Goal: Task Accomplishment & Management: Manage account settings

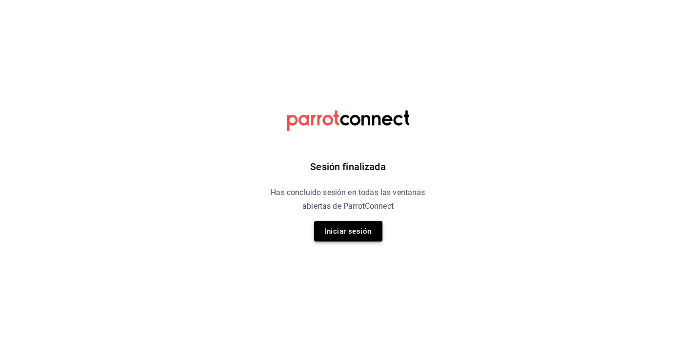
click at [353, 231] on button "Iniciar sesión" at bounding box center [348, 231] width 68 height 21
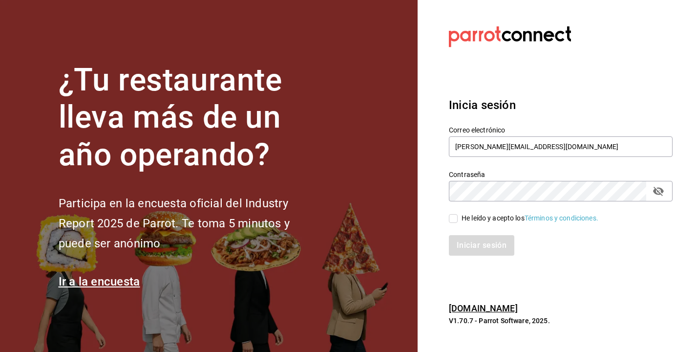
click at [456, 214] on input "He leído y acepto los Términos y condiciones." at bounding box center [453, 218] width 9 height 9
checkbox input "true"
click at [487, 251] on button "Iniciar sesión" at bounding box center [482, 245] width 66 height 21
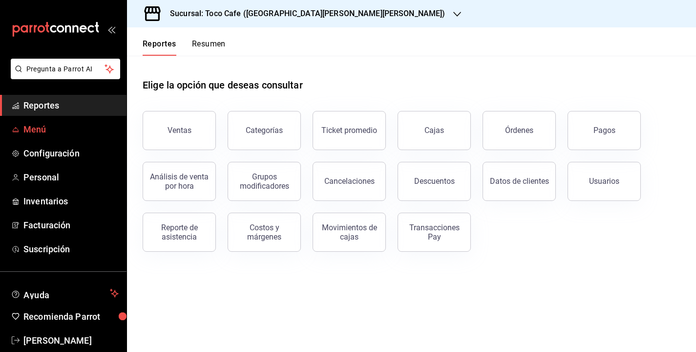
click at [77, 133] on span "Menú" at bounding box center [70, 129] width 95 height 13
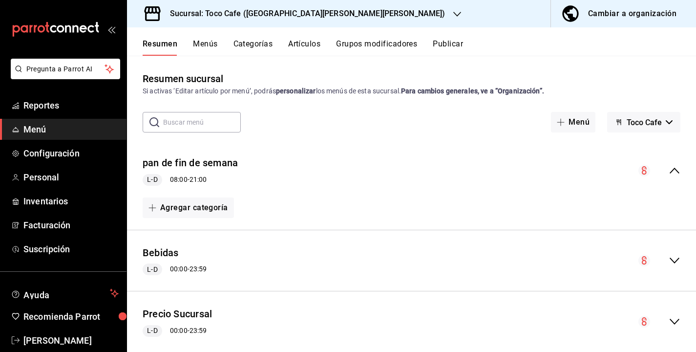
click at [300, 47] on button "Artículos" at bounding box center [304, 47] width 32 height 17
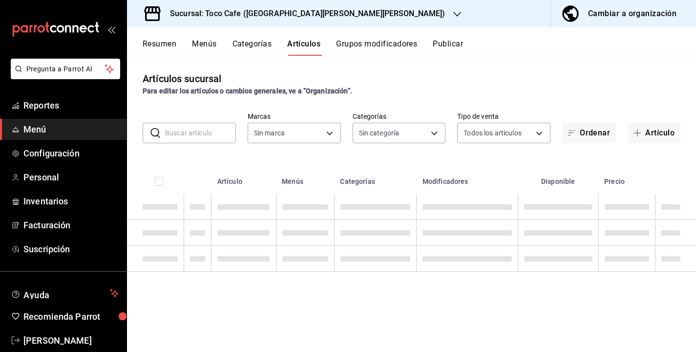
type input "fdea7fe2-7329-4e81-9849-ffa9d0970793"
type input "1900a4aa-1fd2-4908-b363-8072e556526e,1f15949a-e33d-4fa8-be03-64aead229ede,3f693…"
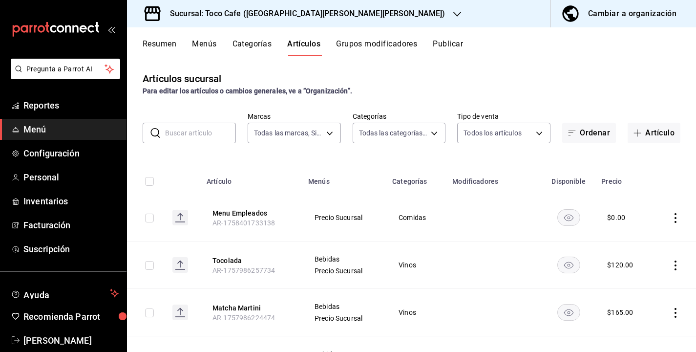
click at [193, 135] on input "text" at bounding box center [200, 133] width 71 height 20
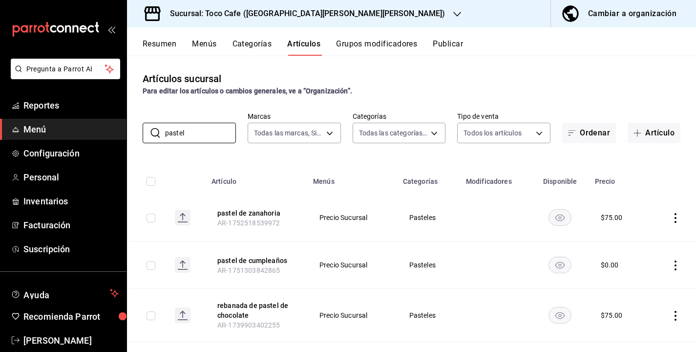
type input "pastel"
click at [652, 173] on th at bounding box center [673, 178] width 46 height 31
click at [640, 10] on div "Cambiar a organización" at bounding box center [632, 14] width 88 height 14
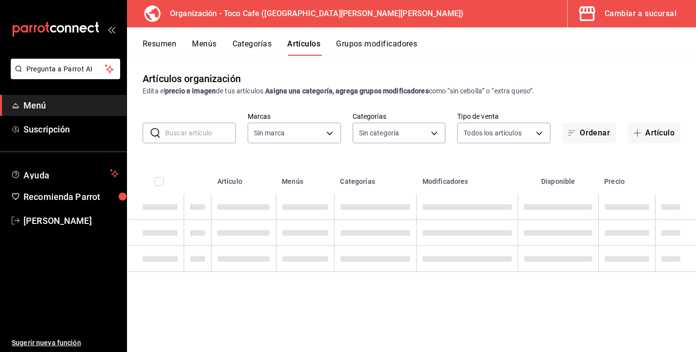
type input "ba28a4c8-a250-4a18-9f3e-246c711fcfa6,1c4dfcba-276c-4e9a-98c8-082876912c54,e6b4d…"
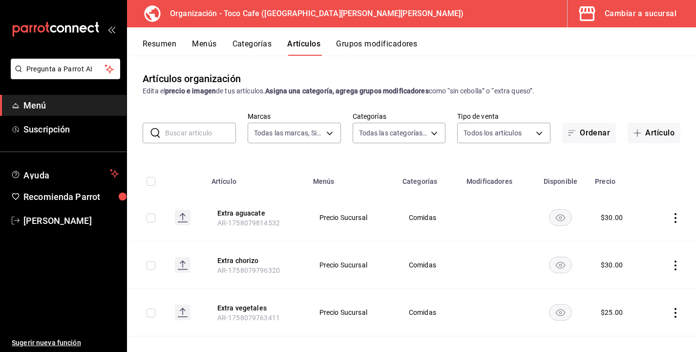
type input "9bab9303-7a11-48d0-a9c6-e3452a30b588"
click at [202, 131] on input "text" at bounding box center [200, 133] width 71 height 20
type input "pastel"
click at [579, 156] on div "Artículos organización Edita el precio e imagen de tus artículos. Asigna una ca…" at bounding box center [411, 204] width 569 height 296
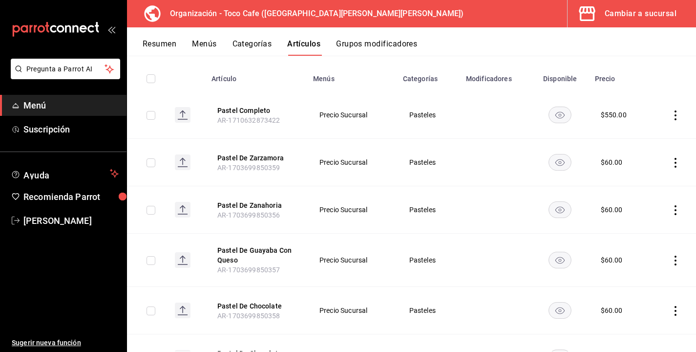
scroll to position [117, 0]
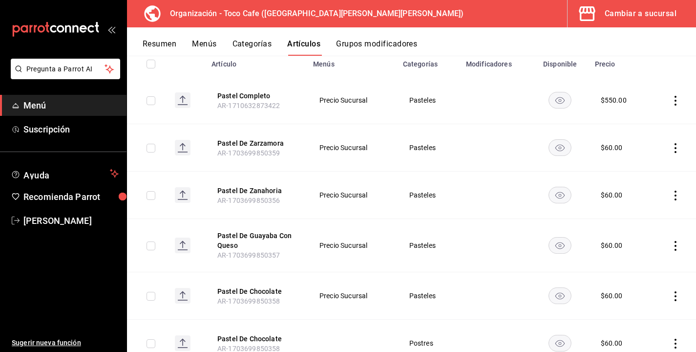
click at [675, 145] on icon "actions" at bounding box center [676, 148] width 10 height 10
click at [642, 172] on span "Editar" at bounding box center [646, 170] width 25 height 10
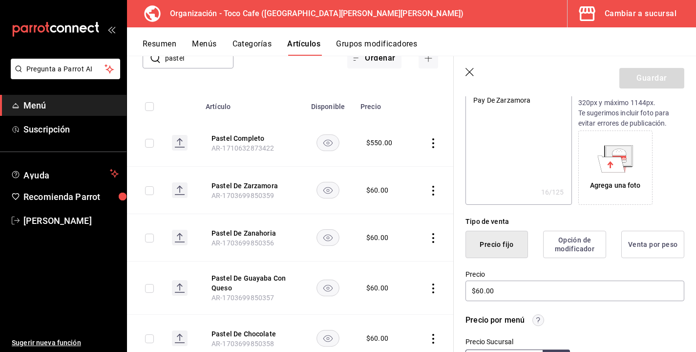
scroll to position [156, 0]
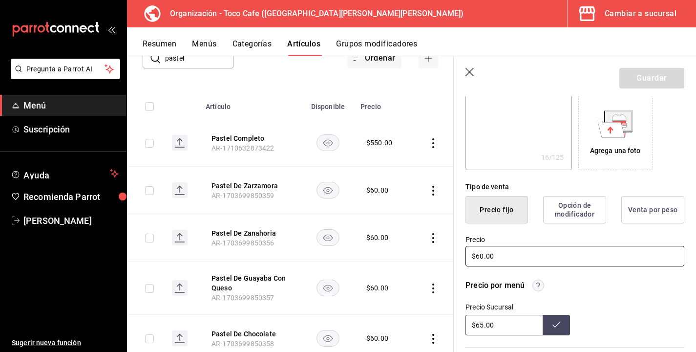
drag, startPoint x: 483, startPoint y: 256, endPoint x: 472, endPoint y: 256, distance: 10.7
click at [472, 256] on input "$60.00" at bounding box center [575, 256] width 219 height 21
type textarea "x"
type input "$60.00"
type textarea "x"
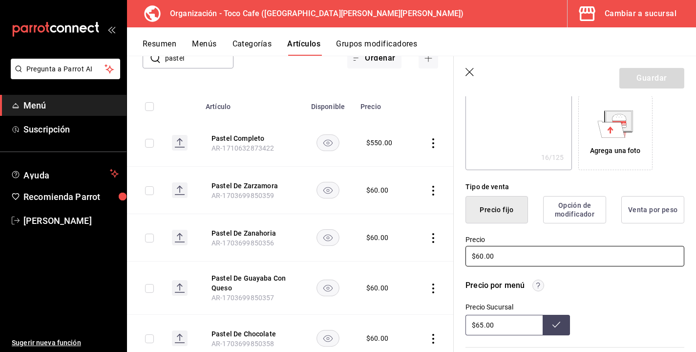
type input "$560.00"
click at [487, 254] on input "$560.00" at bounding box center [575, 256] width 219 height 21
type textarea "x"
type input "$56.00"
type textarea "x"
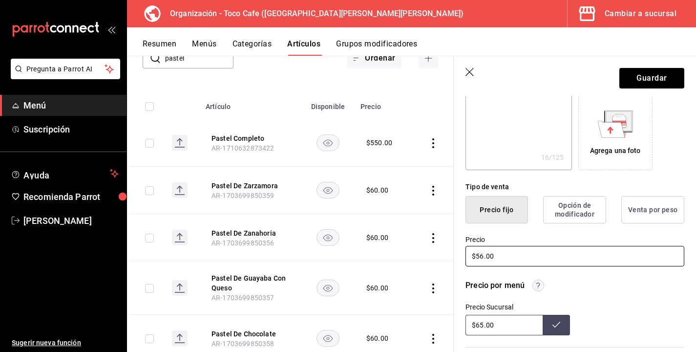
type input "$5.00"
type textarea "x"
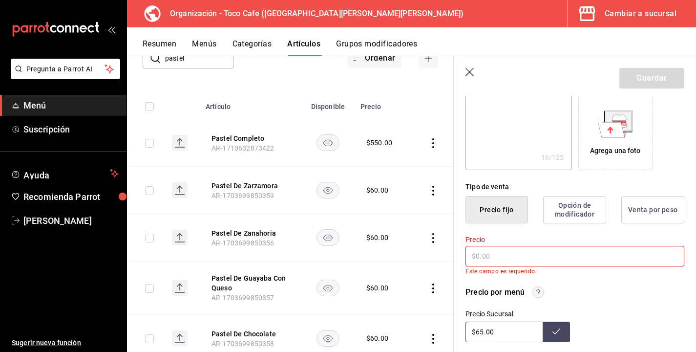
type textarea "x"
type input "$7.00"
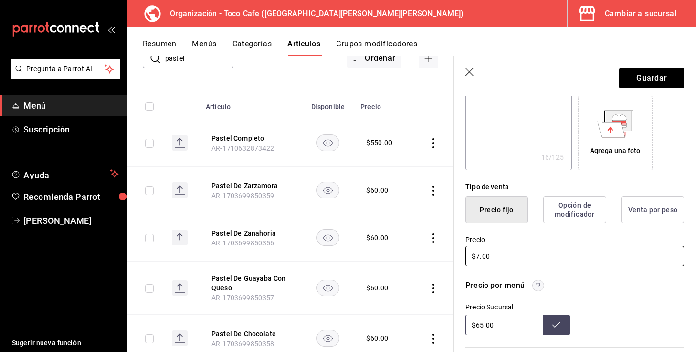
type textarea "x"
type input "$75.00"
click at [480, 326] on input "$65.00" at bounding box center [504, 325] width 77 height 21
type input "$75.00"
click at [659, 79] on button "Guardar" at bounding box center [652, 78] width 65 height 21
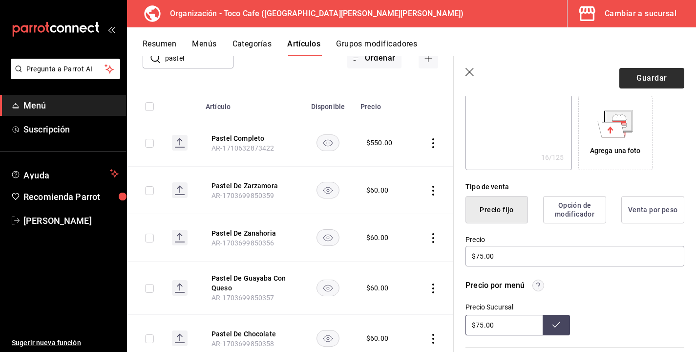
type textarea "x"
type input "$65.00"
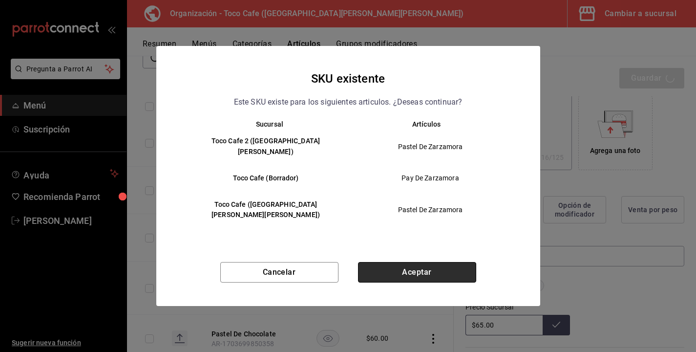
click at [424, 262] on button "Aceptar" at bounding box center [417, 272] width 118 height 21
type textarea "x"
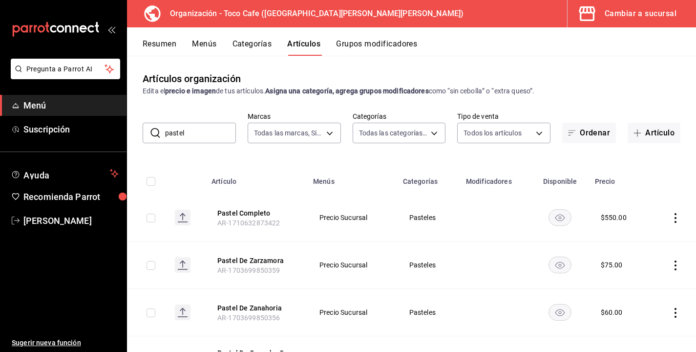
click at [676, 308] on icon "actions" at bounding box center [676, 313] width 10 height 10
click at [647, 288] on span "Editar" at bounding box center [646, 286] width 25 height 10
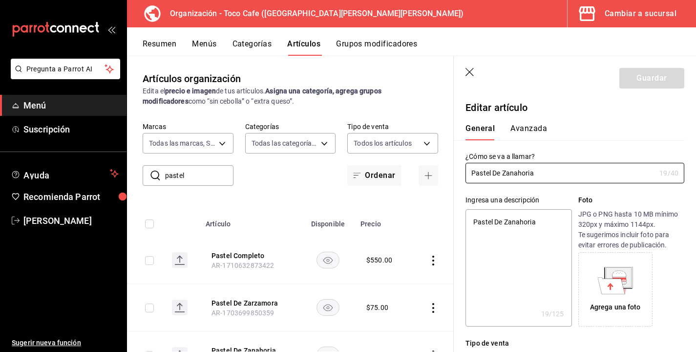
type textarea "x"
type input "$60.00"
click at [664, 273] on div "Agrega una foto" at bounding box center [631, 289] width 106 height 74
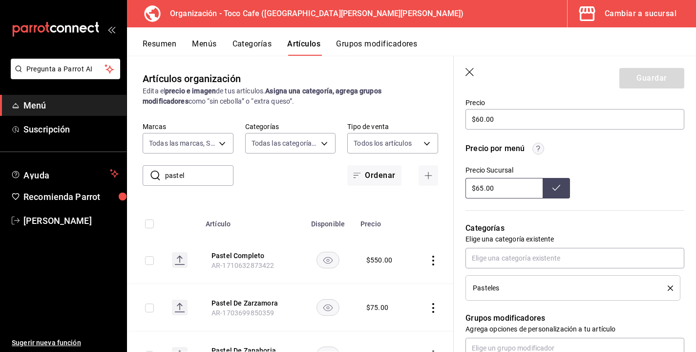
scroll to position [274, 0]
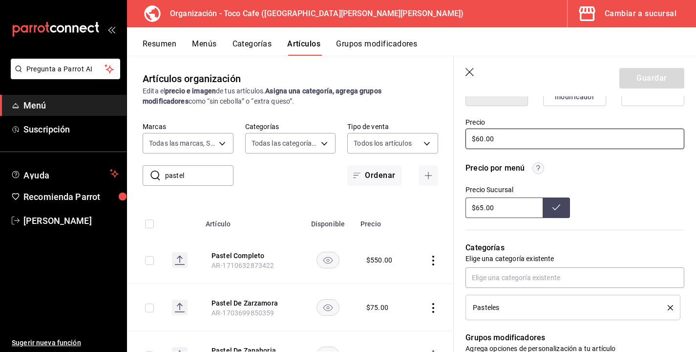
click at [484, 140] on input "$60.00" at bounding box center [575, 138] width 219 height 21
type textarea "x"
type input "$6.00"
type textarea "x"
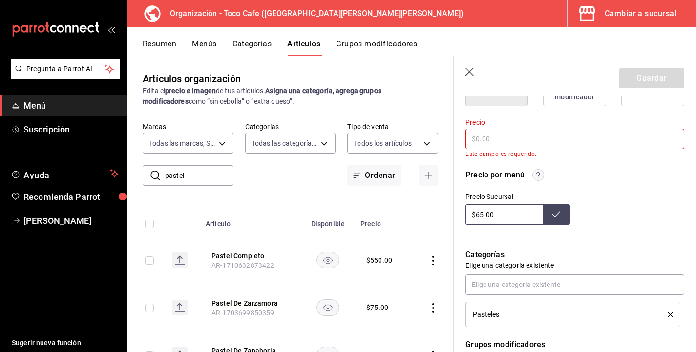
type textarea "x"
type input "$7.00"
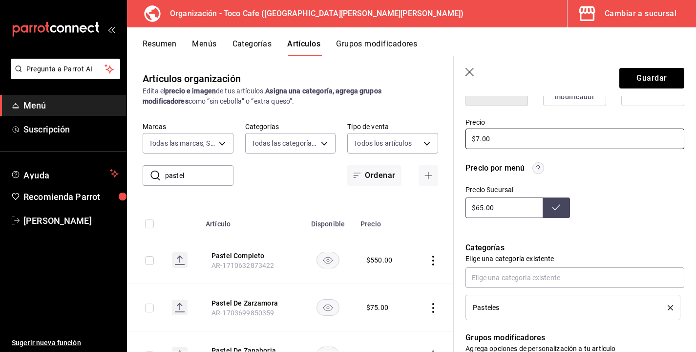
type textarea "x"
type input "$75.00"
click at [478, 205] on input "$65.00" at bounding box center [504, 207] width 77 height 21
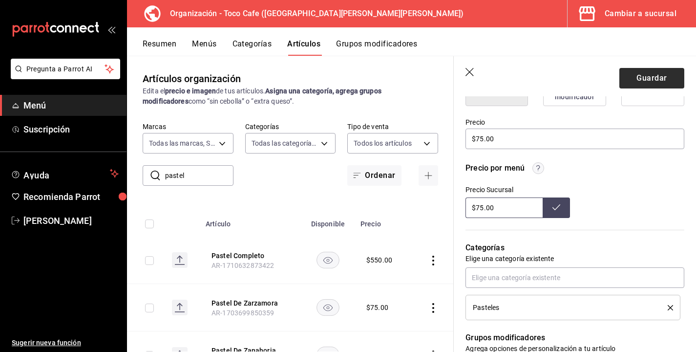
type input "$75.00"
click at [672, 81] on button "Guardar" at bounding box center [652, 78] width 65 height 21
type textarea "x"
type input "$65.00"
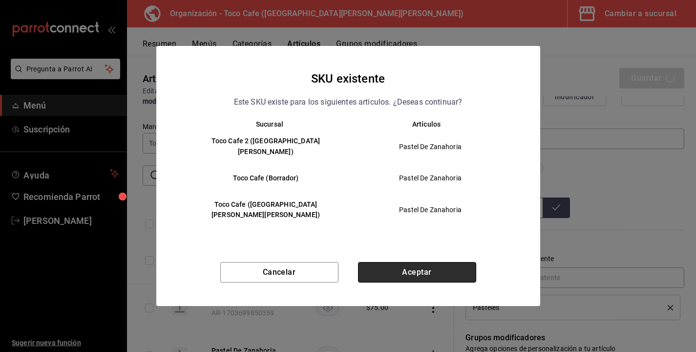
click at [444, 262] on button "Aceptar" at bounding box center [417, 272] width 118 height 21
type textarea "x"
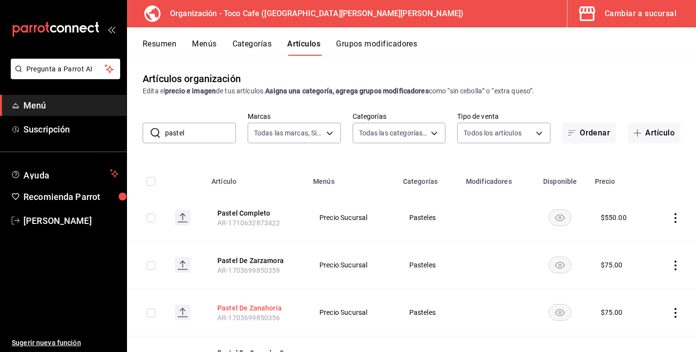
click at [262, 307] on button "Pastel De Zanahoria" at bounding box center [256, 308] width 78 height 10
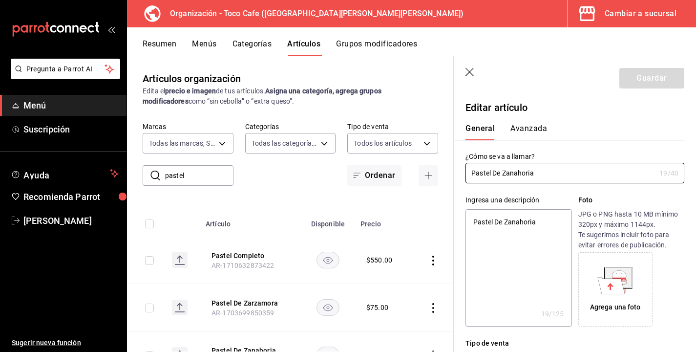
type textarea "x"
type input "$75.00"
click at [684, 149] on div "¿Cómo se va a llamar? Pastel De Zanahoria 19 /40 ¿Cómo se va a llamar?" at bounding box center [569, 161] width 231 height 43
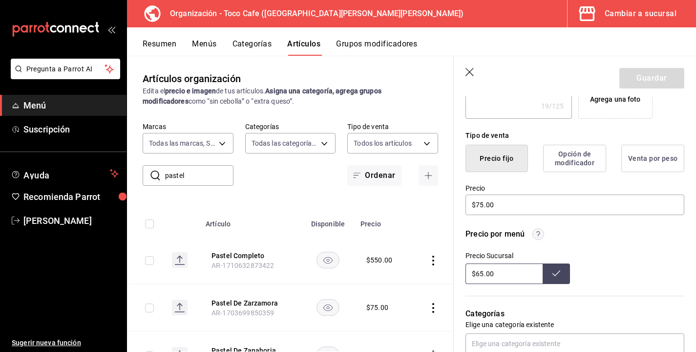
scroll to position [215, 0]
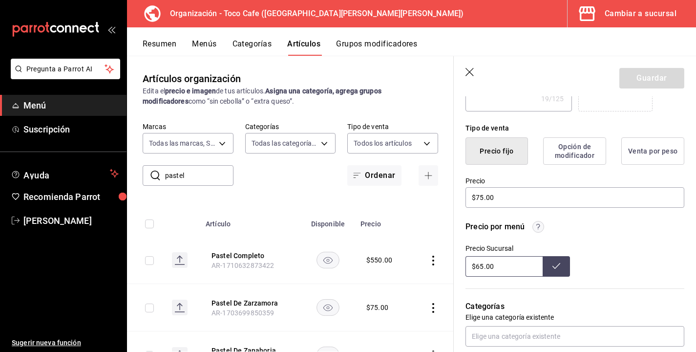
click at [481, 268] on input "$65.00" at bounding box center [504, 266] width 77 height 21
click at [605, 244] on div "Precio Sucursal $75.00" at bounding box center [575, 260] width 219 height 32
type input "$65.00"
click at [559, 270] on button at bounding box center [556, 266] width 27 height 21
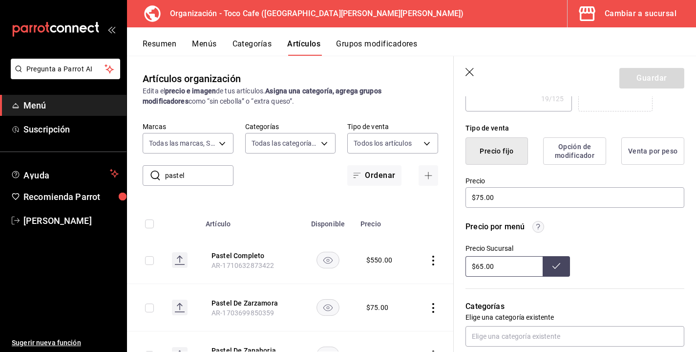
click at [559, 269] on button at bounding box center [556, 266] width 27 height 21
click at [651, 260] on div "Precio Sucursal $65.00" at bounding box center [575, 260] width 219 height 32
click at [612, 243] on div "Precio por menú [PERSON_NAME] $65.00" at bounding box center [575, 249] width 219 height 56
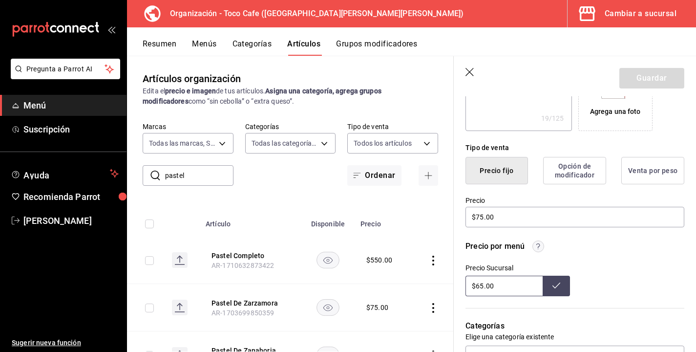
scroll to position [176, 0]
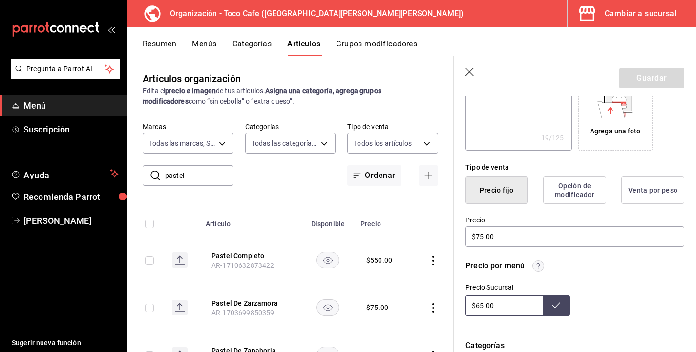
click at [468, 70] on icon "button" at bounding box center [470, 72] width 8 height 8
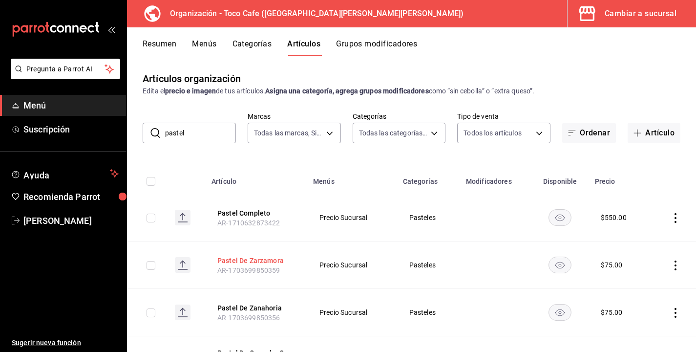
click at [256, 258] on button "Pastel De Zarzamora" at bounding box center [256, 261] width 78 height 10
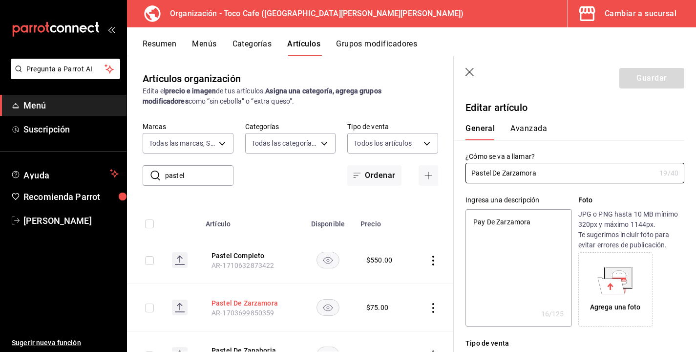
type textarea "x"
type input "$75.00"
click at [682, 256] on div "Agrega una foto" at bounding box center [631, 289] width 106 height 74
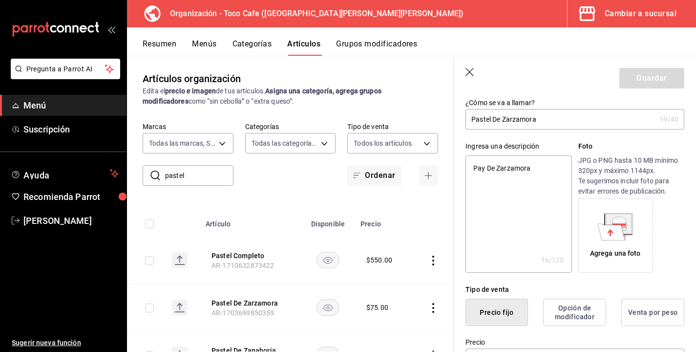
scroll to position [39, 0]
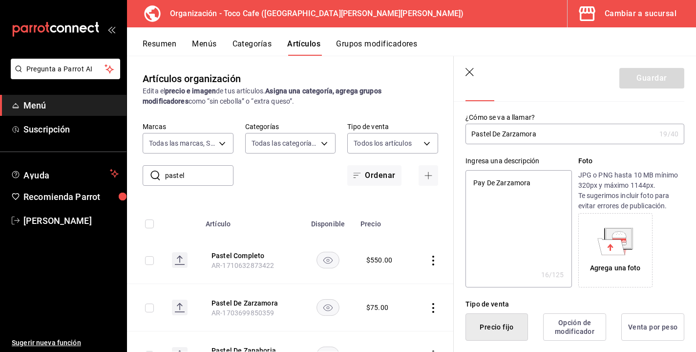
click at [475, 70] on icon "button" at bounding box center [471, 73] width 10 height 10
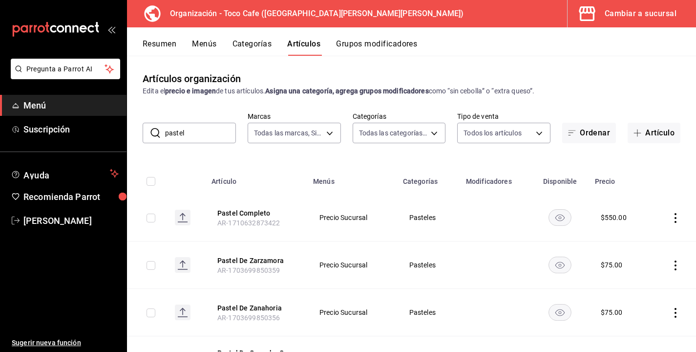
click at [675, 261] on icon "actions" at bounding box center [676, 265] width 2 height 10
click at [641, 288] on span "Editar" at bounding box center [646, 286] width 25 height 10
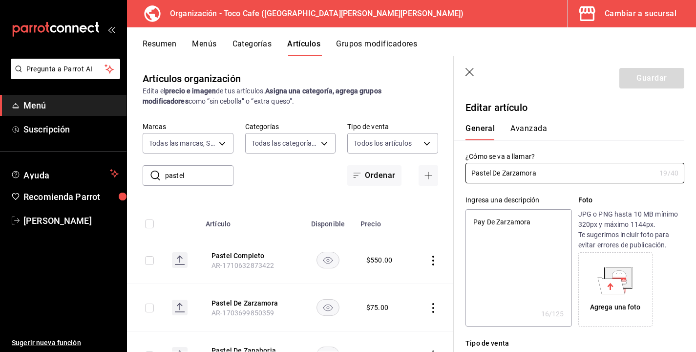
type textarea "x"
type input "$75.00"
click at [674, 278] on div "Agrega una foto" at bounding box center [631, 289] width 106 height 74
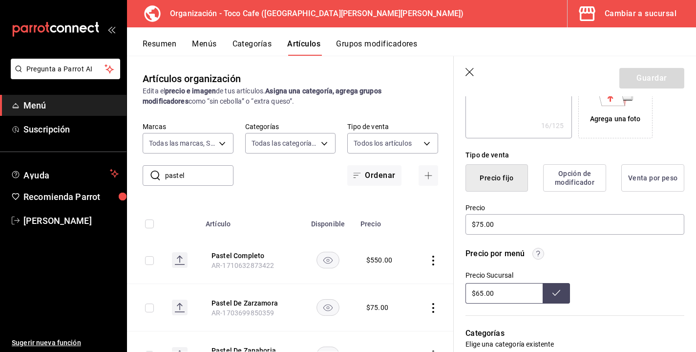
scroll to position [215, 0]
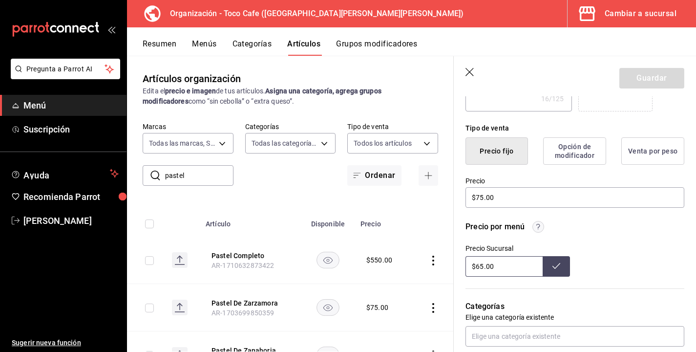
click at [480, 265] on input "$65.00" at bounding box center [504, 266] width 77 height 21
click at [606, 244] on div "Precio Sucursal $75.00" at bounding box center [575, 260] width 219 height 32
click at [480, 267] on input "$65.00" at bounding box center [504, 266] width 77 height 21
type input "$75.00"
click at [559, 264] on icon at bounding box center [557, 266] width 8 height 8
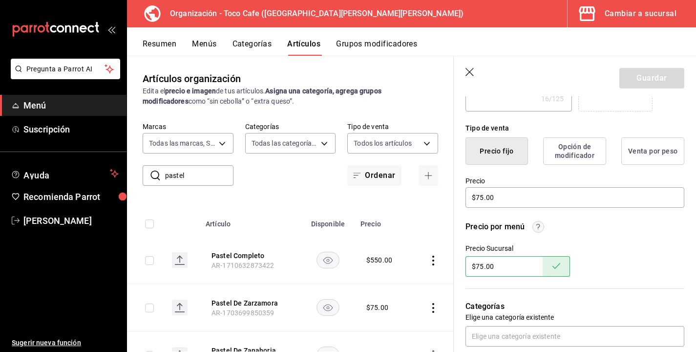
click at [639, 238] on div "Precio por menú [PERSON_NAME] $75.00" at bounding box center [575, 249] width 219 height 56
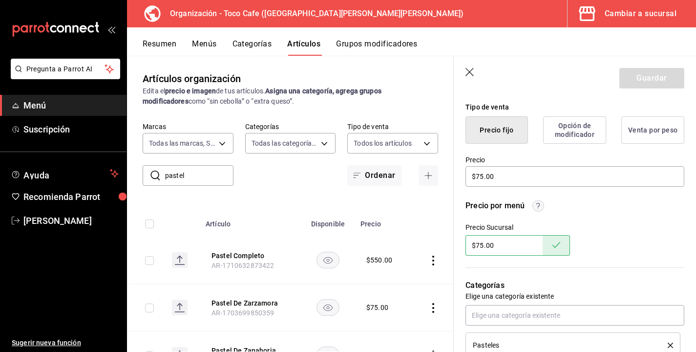
scroll to position [216, 0]
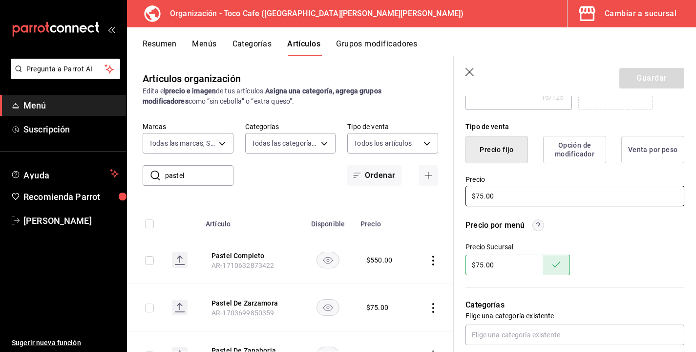
click at [479, 194] on input "$75.00" at bounding box center [575, 196] width 219 height 21
type textarea "x"
type input "$5.00"
type textarea "x"
type input "$75.00"
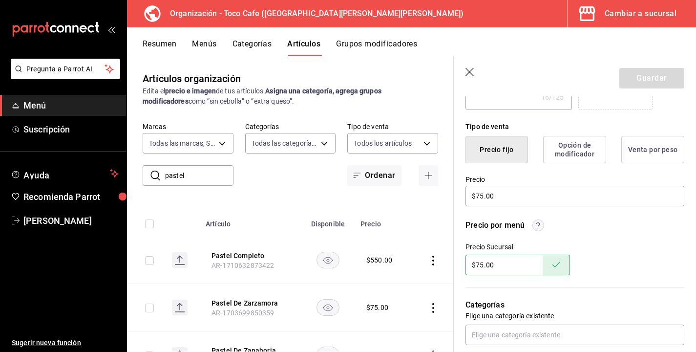
click at [597, 128] on div "Tipo de venta" at bounding box center [575, 127] width 219 height 10
click at [615, 254] on div "Precio Sucursal $75.00" at bounding box center [575, 259] width 219 height 32
click at [482, 195] on input "$75.00" at bounding box center [575, 196] width 219 height 21
type textarea "x"
type input "$7.00"
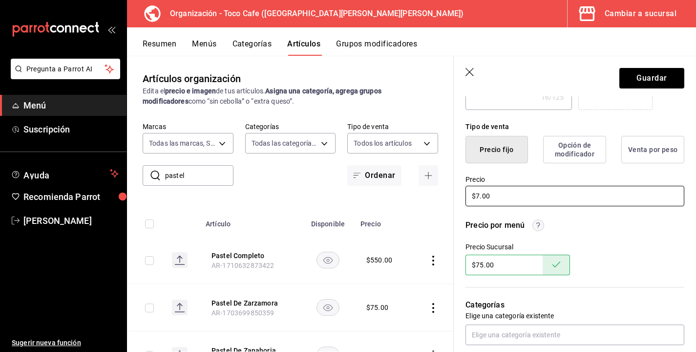
type textarea "x"
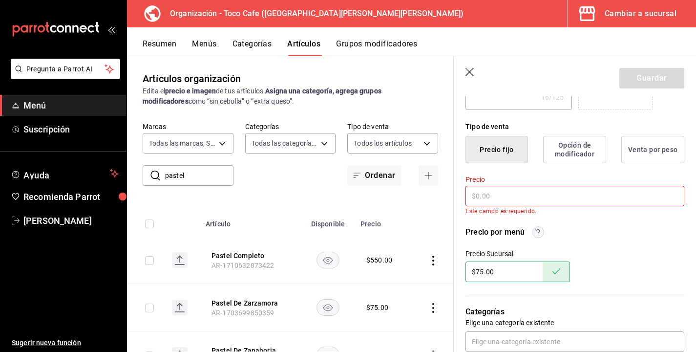
type textarea "x"
type input "$7.00"
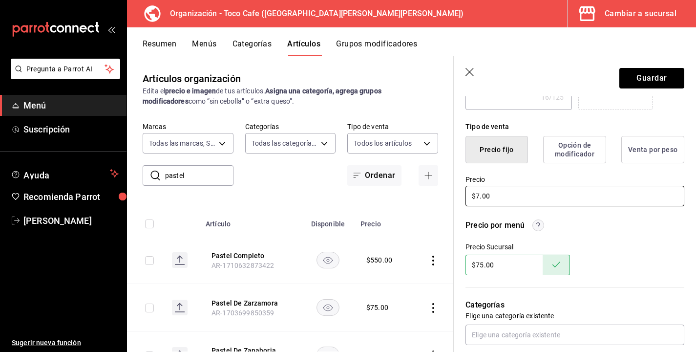
type textarea "x"
type input "$75.00"
type textarea "x"
click at [661, 258] on div "Precio Sucursal $75.00" at bounding box center [575, 259] width 219 height 32
click at [471, 73] on icon "button" at bounding box center [470, 72] width 8 height 8
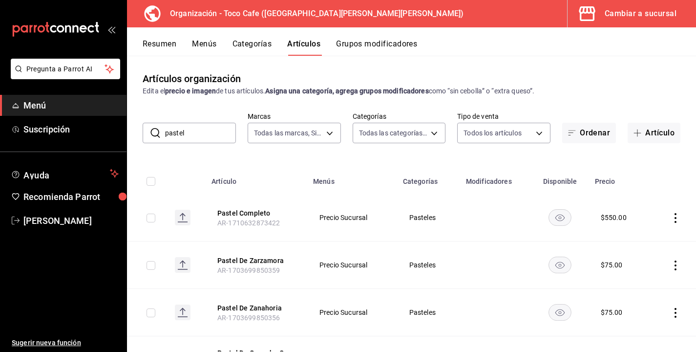
click at [685, 182] on th at bounding box center [673, 178] width 46 height 31
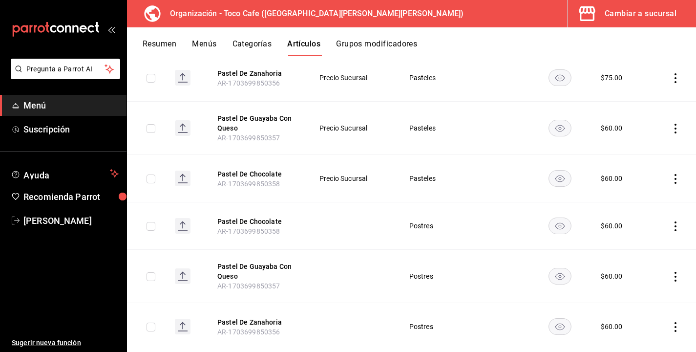
scroll to position [254, 0]
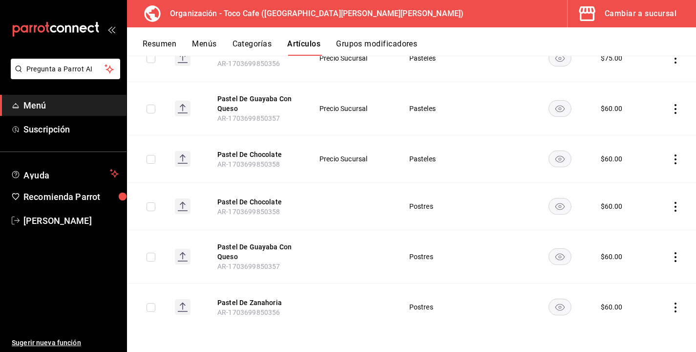
click at [675, 104] on icon "actions" at bounding box center [676, 109] width 2 height 10
click at [643, 130] on span "Editar" at bounding box center [646, 131] width 25 height 10
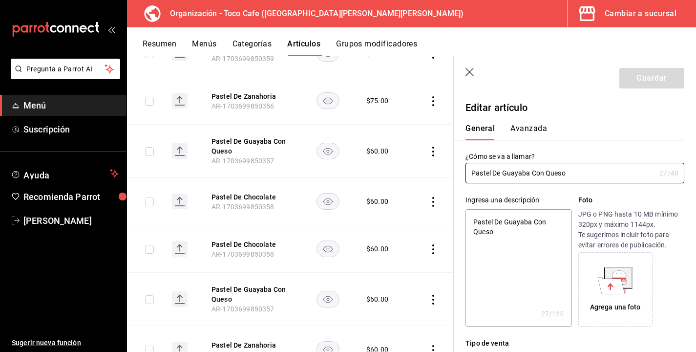
click at [673, 272] on div "Agrega una foto" at bounding box center [631, 289] width 106 height 74
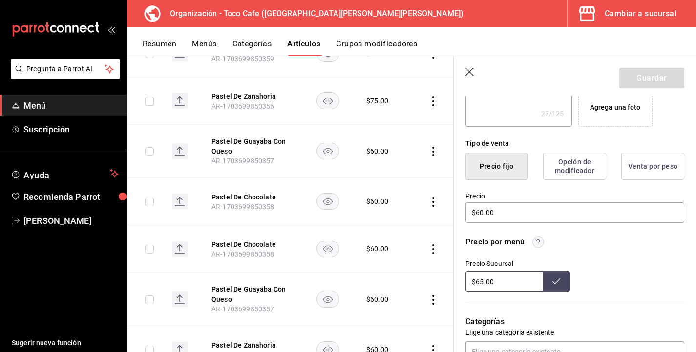
scroll to position [215, 0]
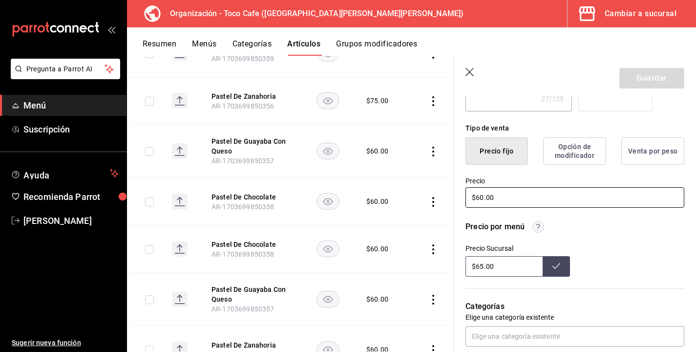
click at [482, 199] on input "$60.00" at bounding box center [575, 197] width 219 height 21
type textarea "x"
type input "$6.00"
type textarea "x"
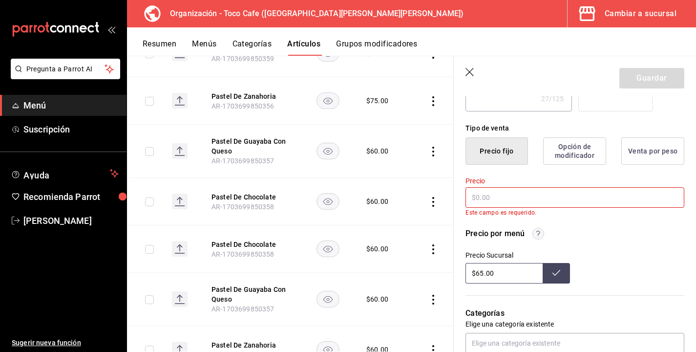
type textarea "x"
type input "$7.00"
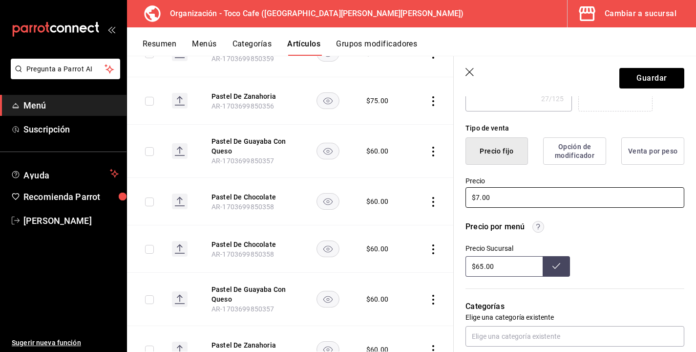
type textarea "x"
type input "$75.00"
click at [479, 266] on input "$65.00" at bounding box center [504, 266] width 77 height 21
click at [644, 262] on div "Precio Sucursal $75.00" at bounding box center [575, 260] width 219 height 32
click at [480, 266] on input "$65.00" at bounding box center [504, 266] width 77 height 21
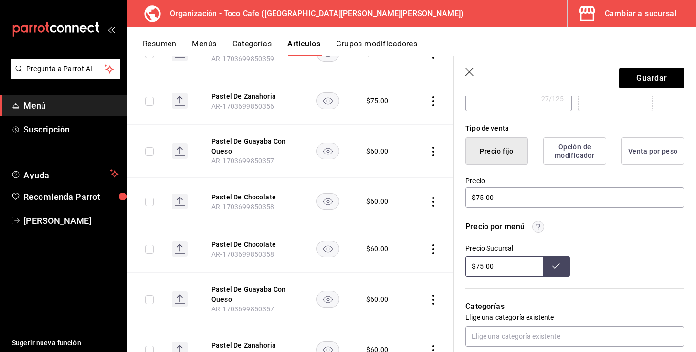
type input "$75.00"
click at [553, 267] on icon at bounding box center [557, 266] width 8 height 8
click at [659, 79] on button "Guardar" at bounding box center [652, 78] width 65 height 21
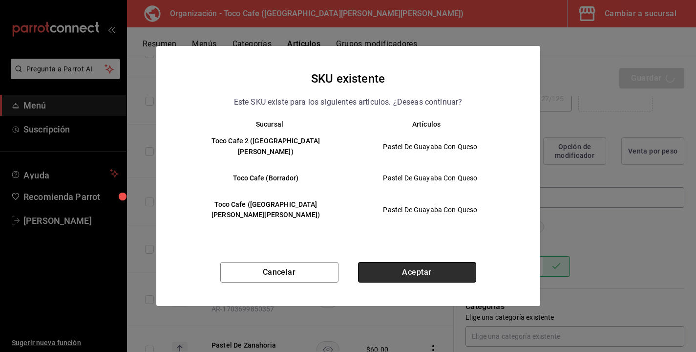
click at [457, 262] on button "Aceptar" at bounding box center [417, 272] width 118 height 21
type textarea "x"
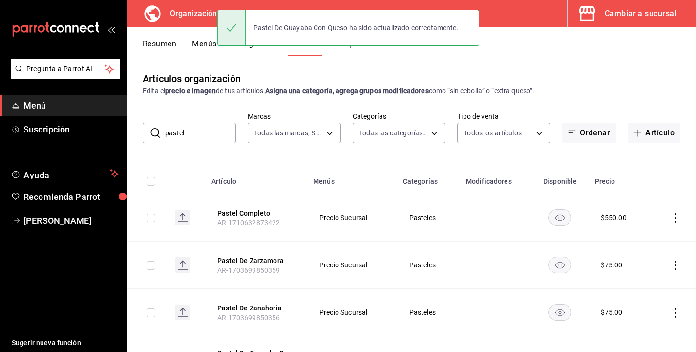
click at [674, 184] on th at bounding box center [673, 178] width 46 height 31
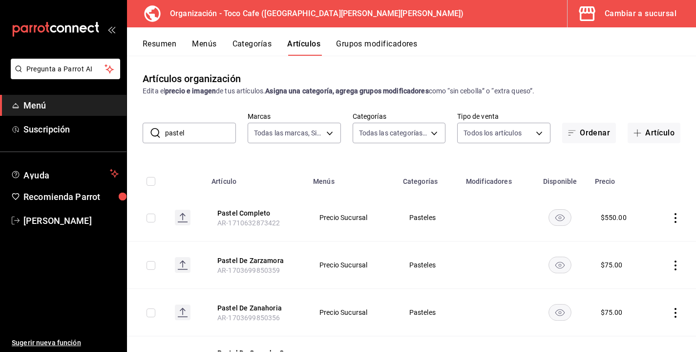
click at [692, 281] on td at bounding box center [673, 264] width 46 height 47
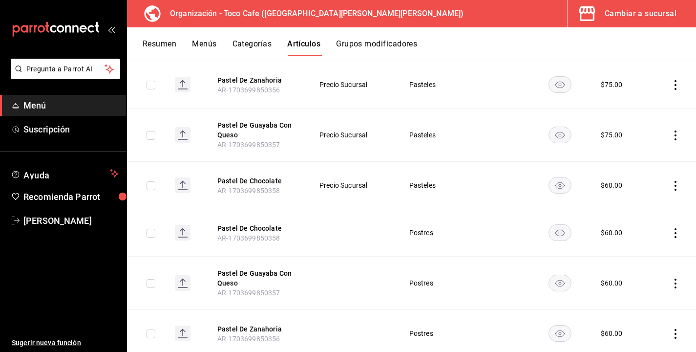
scroll to position [257, 0]
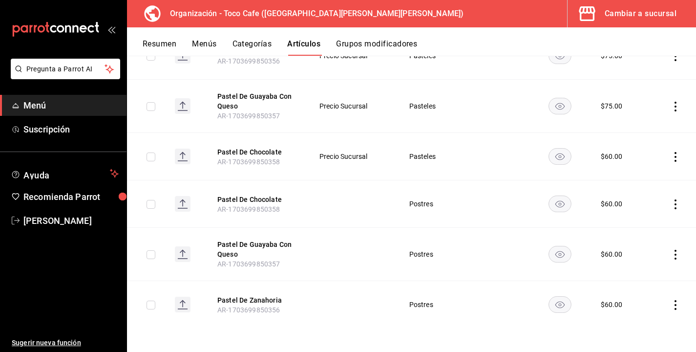
click at [675, 160] on icon "actions" at bounding box center [676, 157] width 2 height 10
click at [642, 180] on span "Editar" at bounding box center [646, 179] width 25 height 10
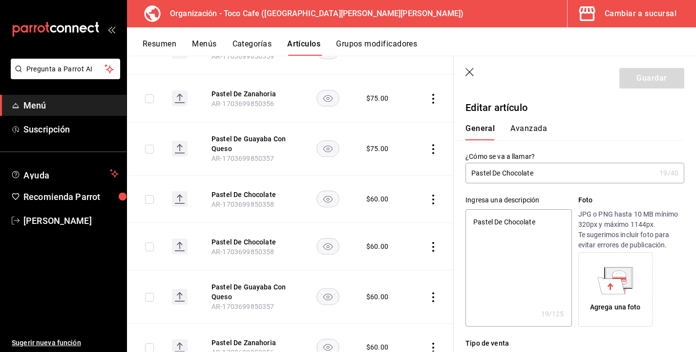
click at [682, 226] on p "JPG o PNG hasta 10 MB mínimo 320px y máximo 1144px. Te sugerimos incluir foto p…" at bounding box center [631, 229] width 106 height 41
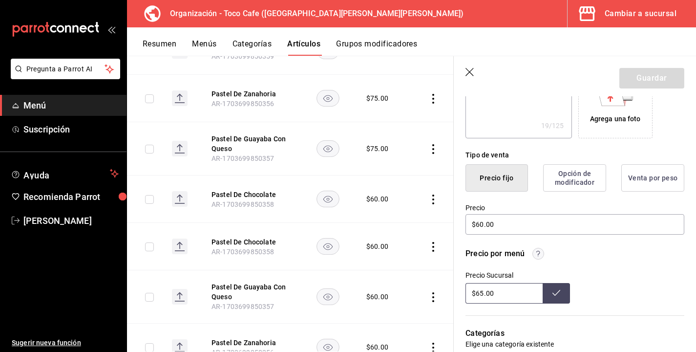
scroll to position [235, 0]
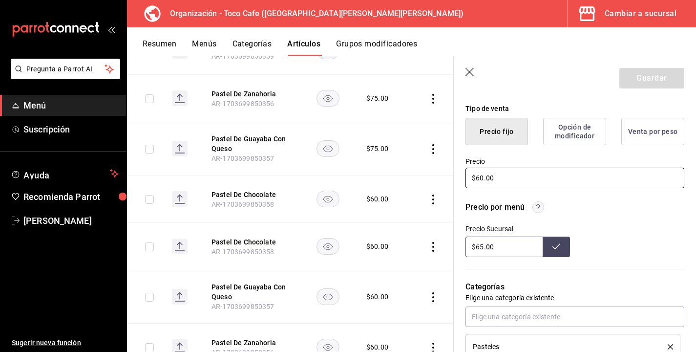
click at [483, 177] on input "$60.00" at bounding box center [575, 178] width 219 height 21
type textarea "x"
type input "$6.00"
type textarea "x"
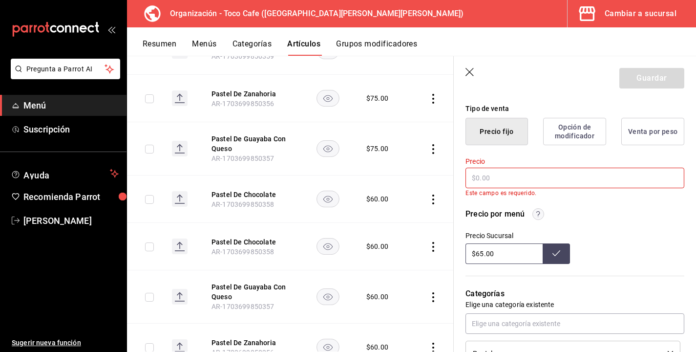
type input "$7.00"
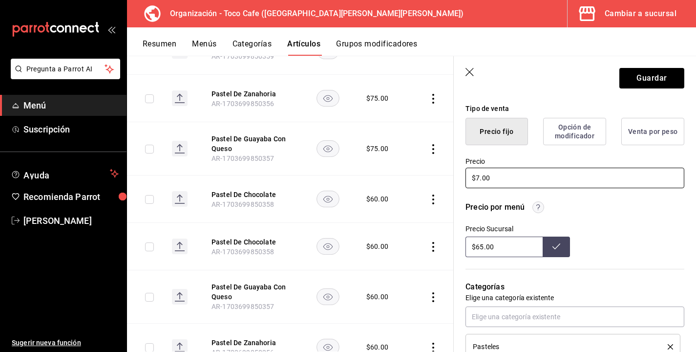
type textarea "x"
type input "$75.00"
click at [480, 248] on input "$65.00" at bounding box center [504, 246] width 77 height 21
type input "$75.00"
click at [552, 250] on button at bounding box center [556, 246] width 27 height 21
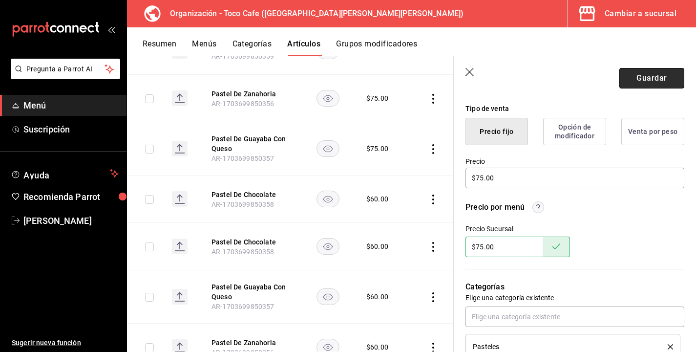
click at [648, 78] on button "Guardar" at bounding box center [652, 78] width 65 height 21
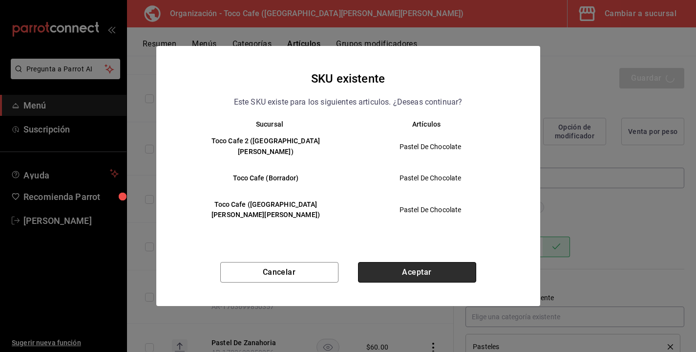
click at [442, 262] on button "Aceptar" at bounding box center [417, 272] width 118 height 21
type textarea "x"
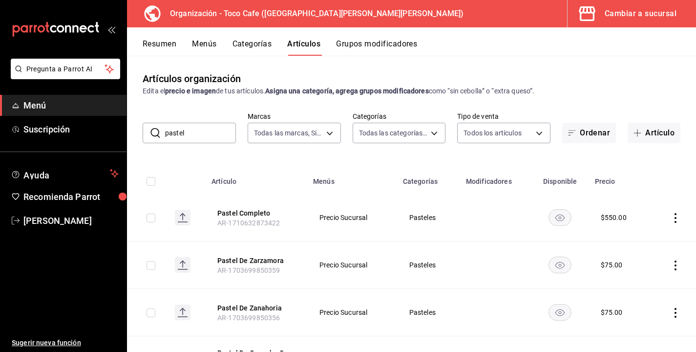
click at [668, 189] on th at bounding box center [673, 178] width 46 height 31
click at [677, 267] on icon "actions" at bounding box center [676, 265] width 10 height 10
click at [643, 287] on span "Editar" at bounding box center [646, 286] width 25 height 10
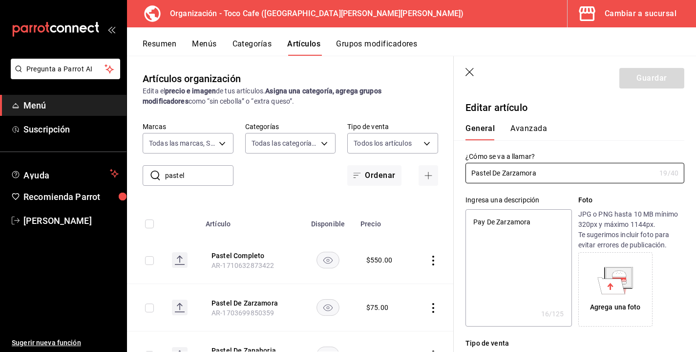
type textarea "x"
type input "$75.00"
click at [653, 281] on div "Agrega una foto" at bounding box center [631, 289] width 106 height 74
click at [666, 277] on div "Agrega una foto" at bounding box center [631, 289] width 106 height 74
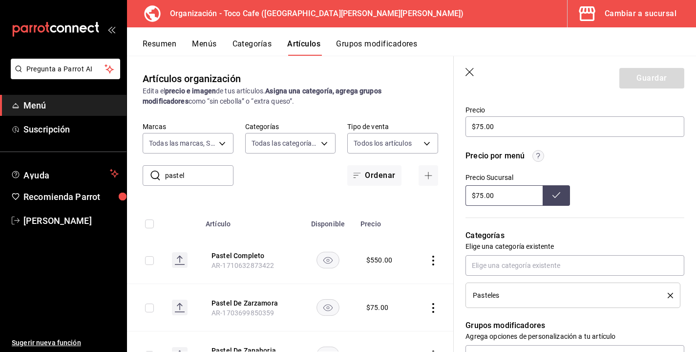
scroll to position [313, 0]
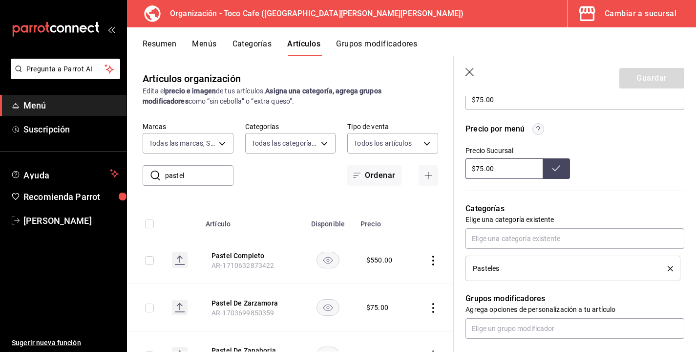
click at [467, 72] on icon "button" at bounding box center [471, 73] width 10 height 10
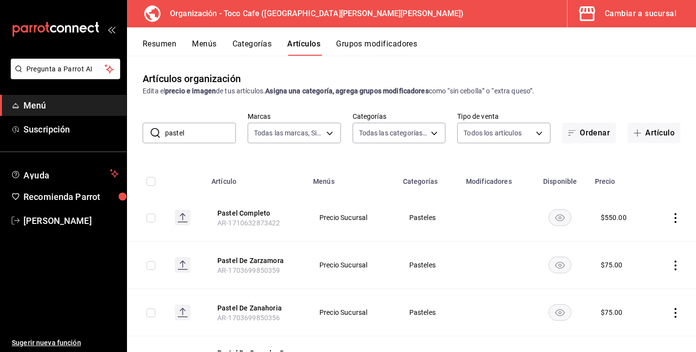
click at [675, 316] on icon "actions" at bounding box center [676, 313] width 2 height 10
click at [643, 285] on span "Editar" at bounding box center [646, 286] width 25 height 10
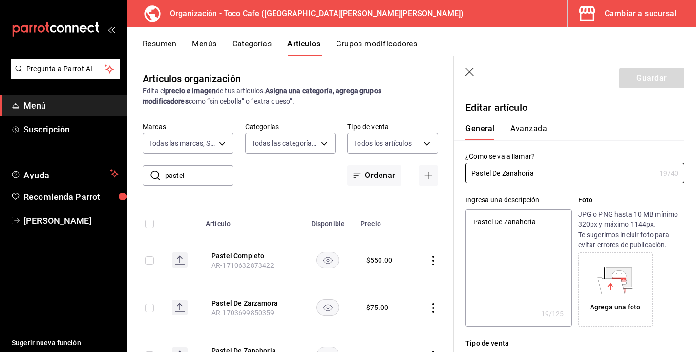
click at [670, 306] on div "Agrega una foto" at bounding box center [631, 289] width 106 height 74
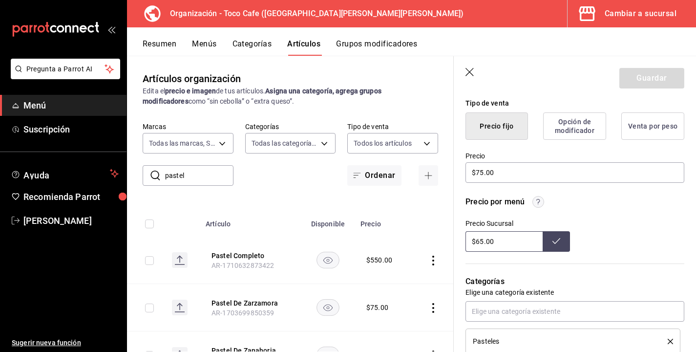
scroll to position [274, 0]
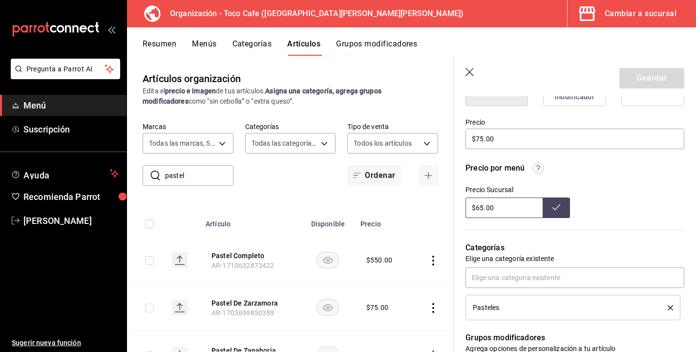
click at [480, 210] on input "$65.00" at bounding box center [504, 207] width 77 height 21
type input "$75.00"
click at [558, 203] on icon at bounding box center [557, 207] width 8 height 8
click at [648, 165] on div "Precio por menú" at bounding box center [575, 168] width 219 height 12
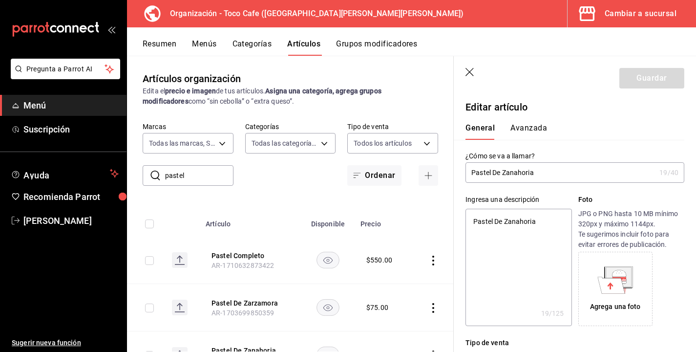
scroll to position [0, 0]
click at [469, 71] on icon "button" at bounding box center [470, 72] width 8 height 8
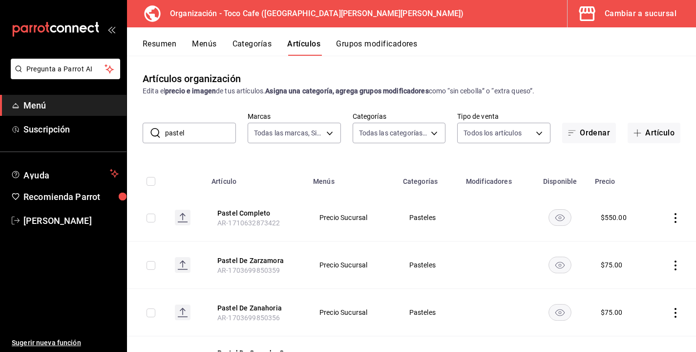
click at [688, 223] on td at bounding box center [673, 217] width 46 height 47
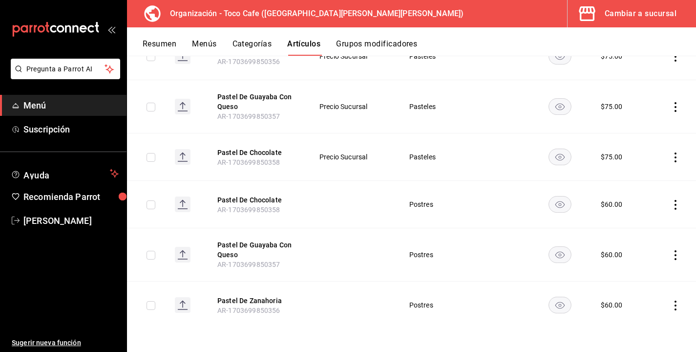
scroll to position [257, 0]
click at [675, 203] on icon "actions" at bounding box center [676, 204] width 2 height 10
click at [646, 228] on span "Editar" at bounding box center [646, 226] width 25 height 10
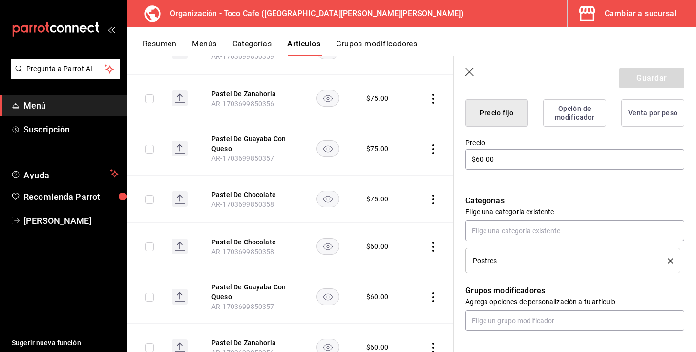
scroll to position [254, 0]
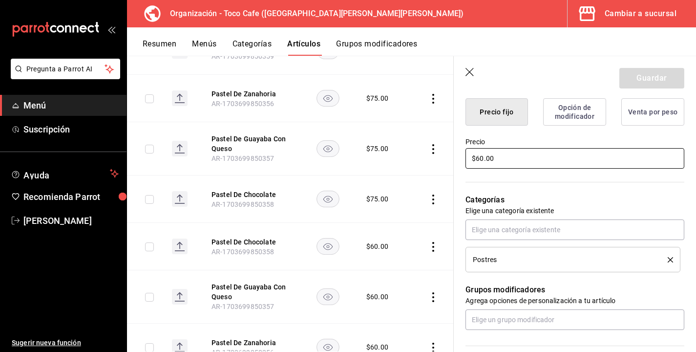
click at [483, 160] on input "$60.00" at bounding box center [575, 158] width 219 height 21
type textarea "x"
type input "$6.00"
type textarea "x"
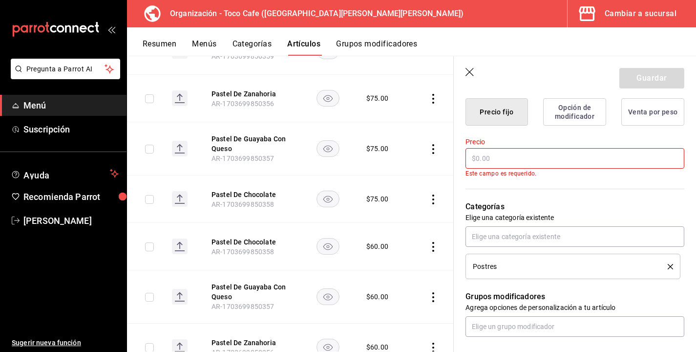
type textarea "x"
type input "$7.00"
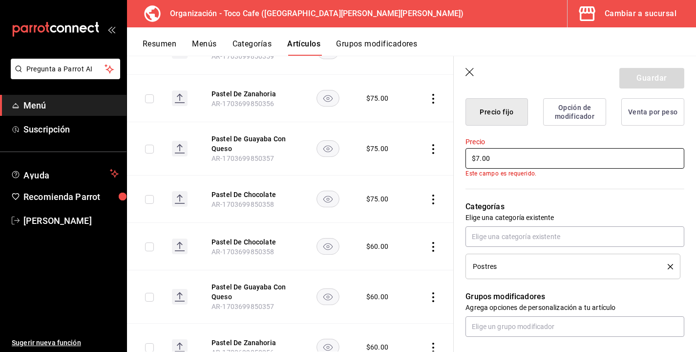
type textarea "x"
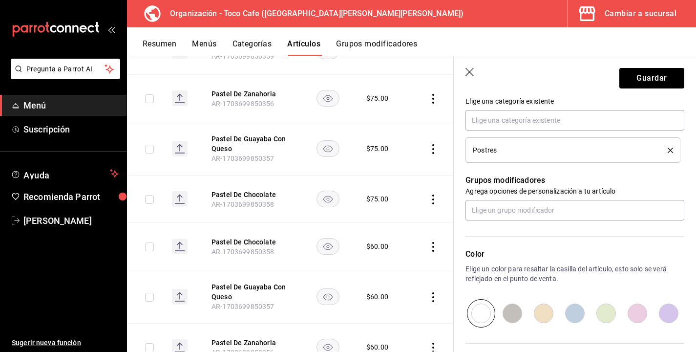
scroll to position [364, 0]
type input "$75.00"
click at [690, 106] on div "Editar artículo General Avanzada ¿Cómo se va a llamar? Pastel De Chocolate 19 /…" at bounding box center [575, 90] width 242 height 717
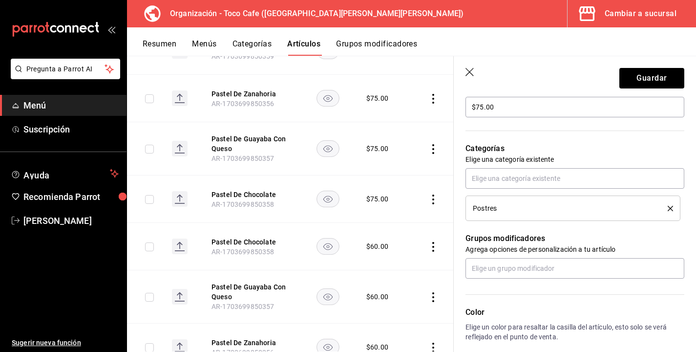
scroll to position [306, 0]
click at [643, 78] on button "Guardar" at bounding box center [652, 78] width 65 height 21
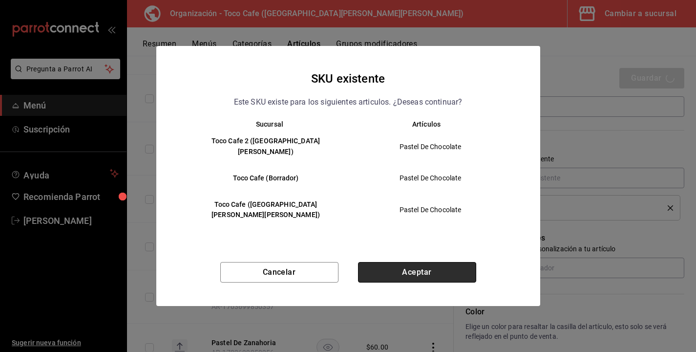
click at [440, 262] on button "Aceptar" at bounding box center [417, 272] width 118 height 21
type textarea "x"
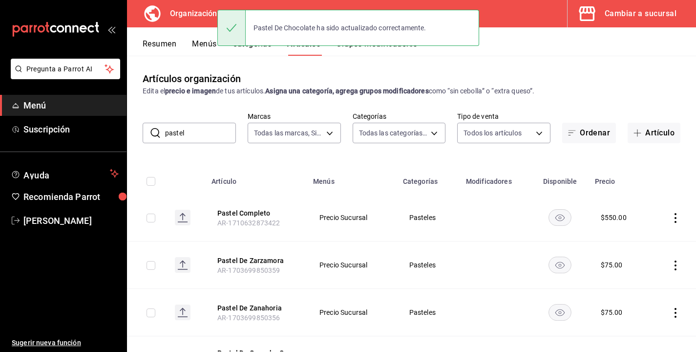
click at [693, 236] on td at bounding box center [673, 217] width 46 height 47
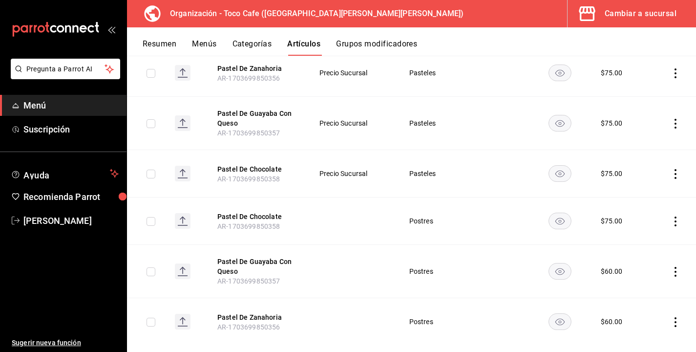
scroll to position [257, 0]
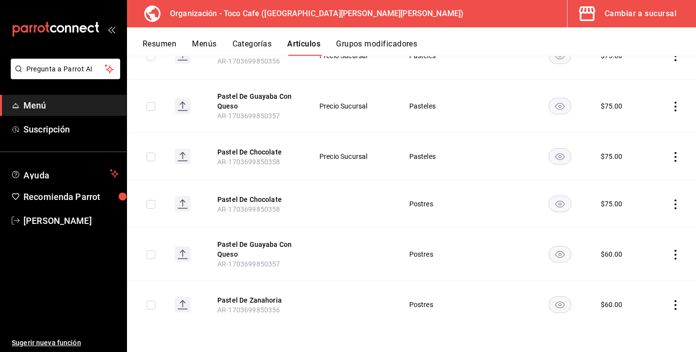
click at [676, 260] on td at bounding box center [673, 254] width 46 height 53
click at [676, 252] on icon "actions" at bounding box center [676, 255] width 10 height 10
click at [648, 276] on span "Editar" at bounding box center [646, 277] width 25 height 10
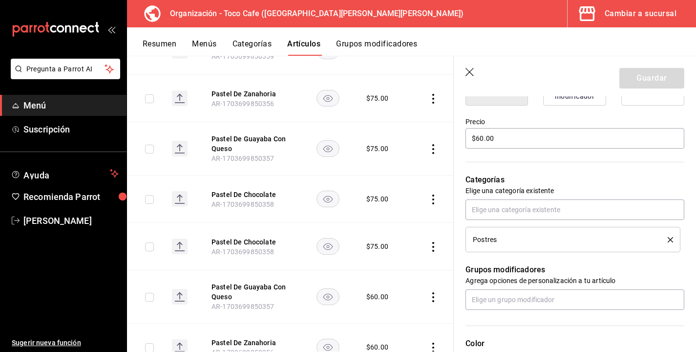
scroll to position [274, 0]
click at [483, 138] on input "$60.00" at bounding box center [575, 138] width 219 height 21
type textarea "x"
type input "$6.00"
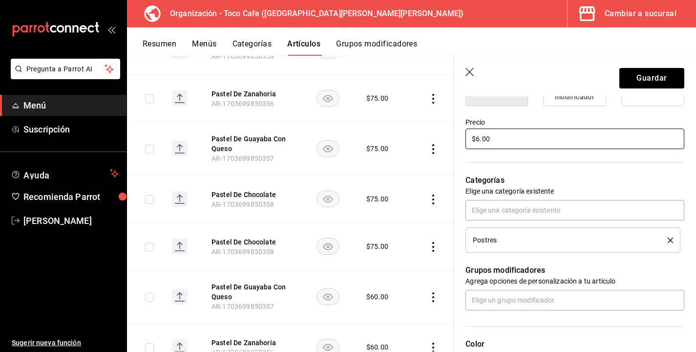
type textarea "x"
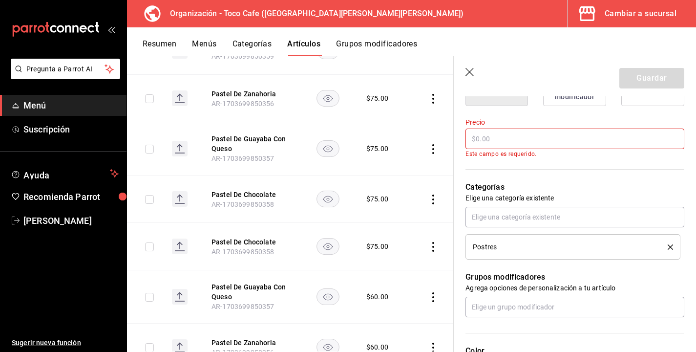
type textarea "x"
type input "$7.00"
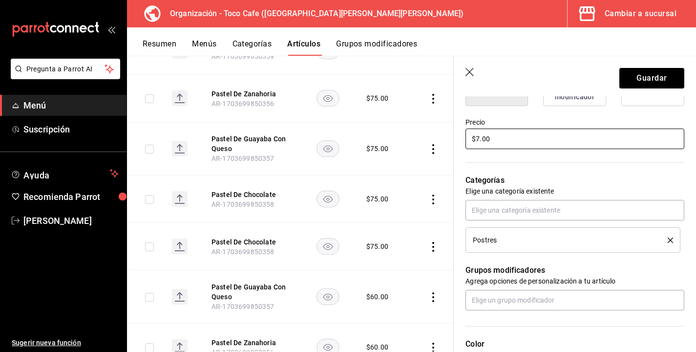
type textarea "x"
type input "$75.00"
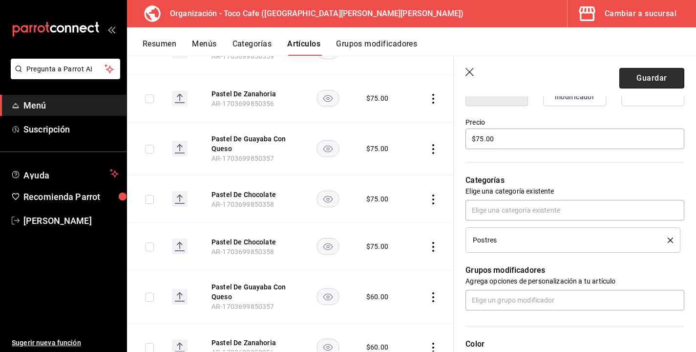
click at [665, 80] on button "Guardar" at bounding box center [652, 78] width 65 height 21
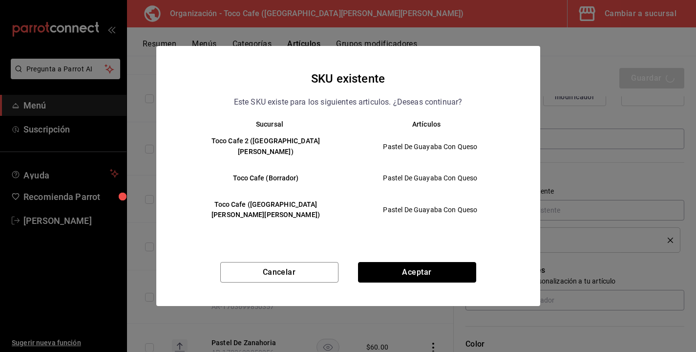
click at [422, 262] on button "Aceptar" at bounding box center [417, 272] width 118 height 21
type textarea "x"
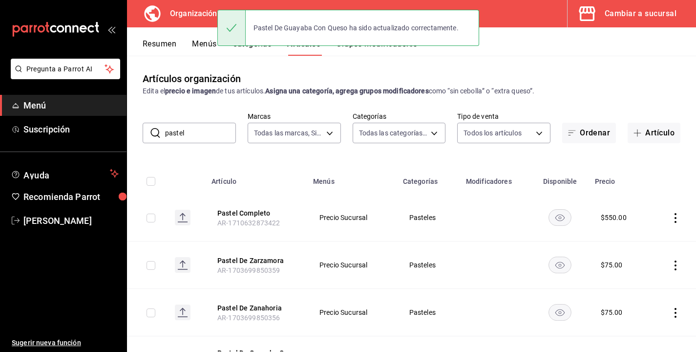
click at [666, 177] on th at bounding box center [673, 178] width 46 height 31
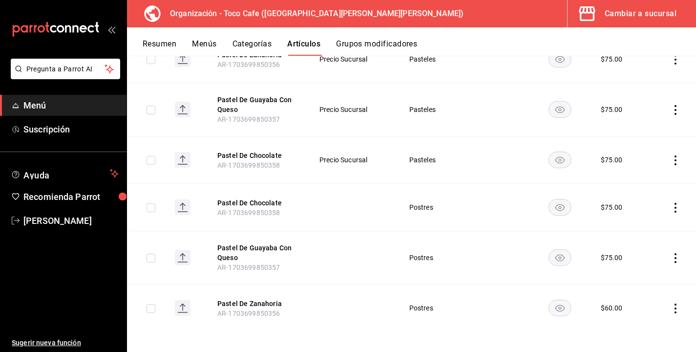
scroll to position [257, 0]
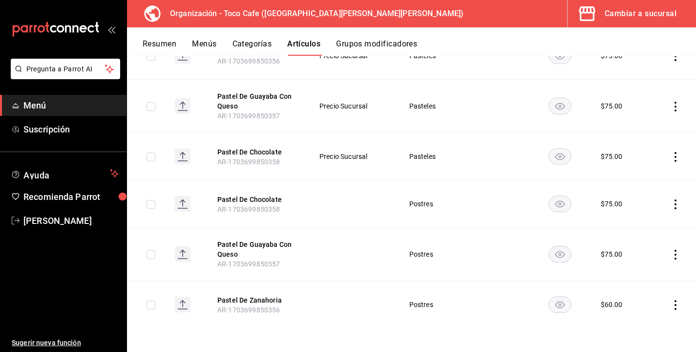
click at [675, 308] on icon "actions" at bounding box center [676, 305] width 2 height 10
click at [642, 286] on span "Editar" at bounding box center [646, 286] width 25 height 10
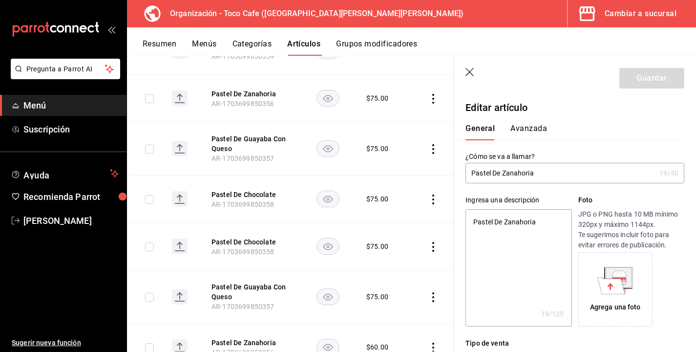
click at [619, 131] on div "General [PERSON_NAME]" at bounding box center [569, 132] width 207 height 17
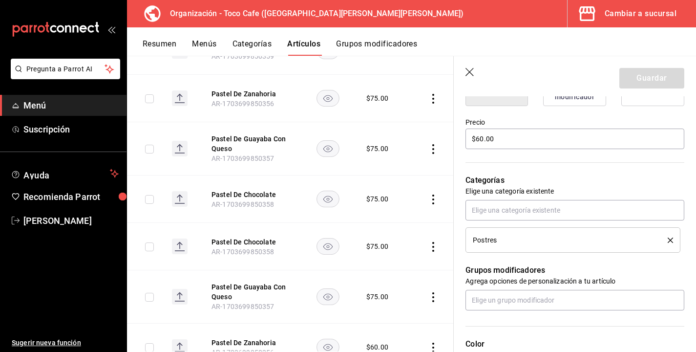
scroll to position [254, 0]
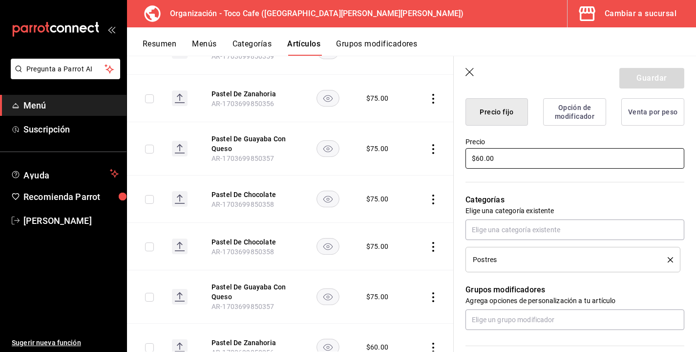
click at [483, 158] on input "$60.00" at bounding box center [575, 158] width 219 height 21
type textarea "x"
type input "$6.00"
type textarea "x"
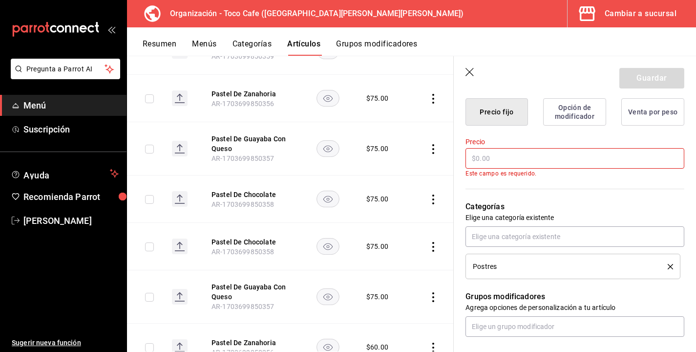
type textarea "x"
type input "$7.00"
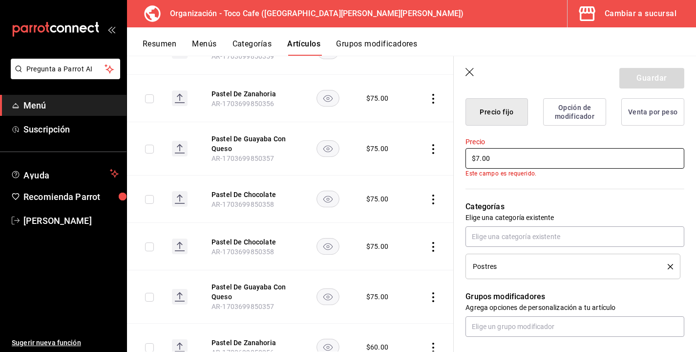
type textarea "x"
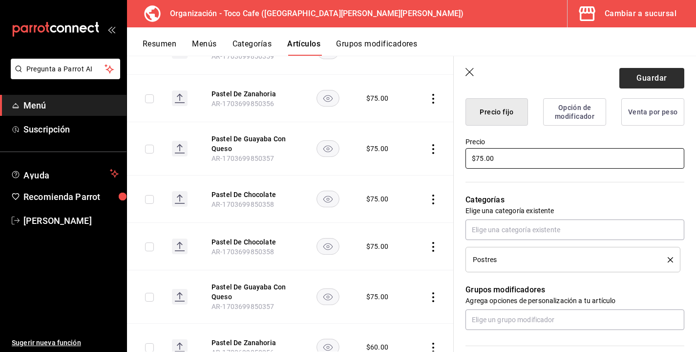
type input "$75.00"
click at [664, 76] on button "Guardar" at bounding box center [652, 78] width 65 height 21
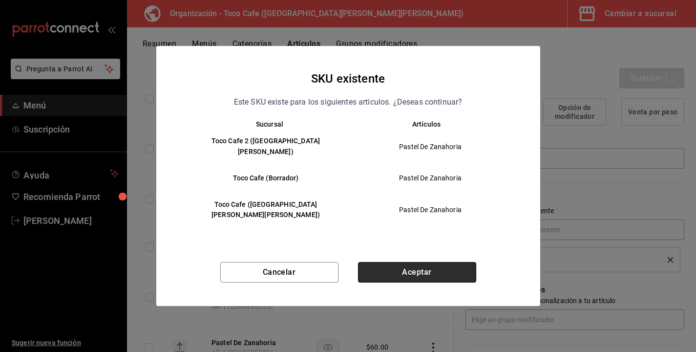
click at [428, 265] on button "Aceptar" at bounding box center [417, 272] width 118 height 21
type textarea "x"
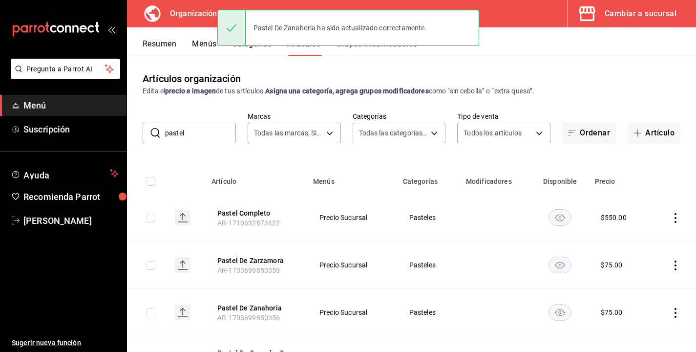
click at [692, 205] on td at bounding box center [673, 217] width 46 height 47
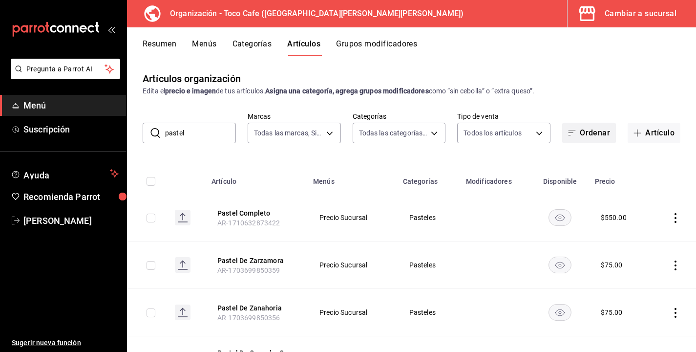
click at [602, 133] on button "Ordenar" at bounding box center [589, 133] width 54 height 21
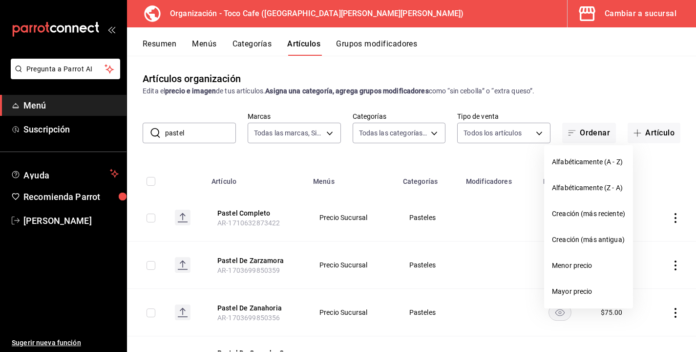
click at [642, 95] on div at bounding box center [348, 176] width 696 height 352
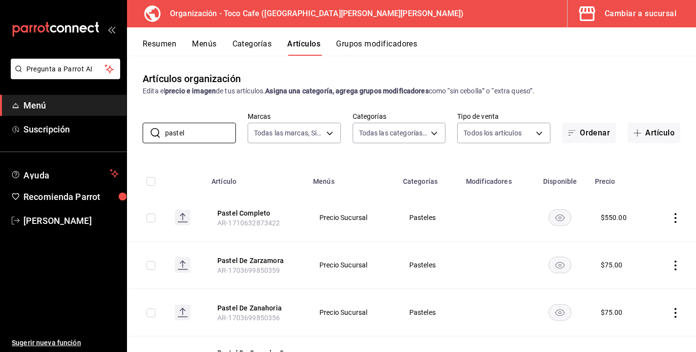
drag, startPoint x: 197, startPoint y: 134, endPoint x: 134, endPoint y: 130, distance: 63.1
click at [133, 130] on div "​ pastel ​ Marcas Todas las marcas, Sin marca 9bab9303-7a11-48d0-a9c6-e3452a30b…" at bounding box center [411, 127] width 569 height 31
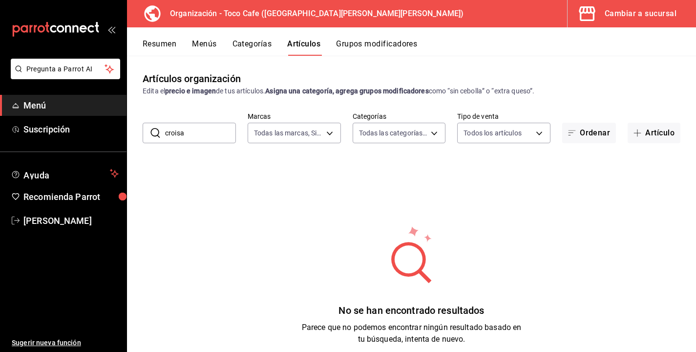
click at [194, 136] on input "croisa" at bounding box center [200, 133] width 71 height 20
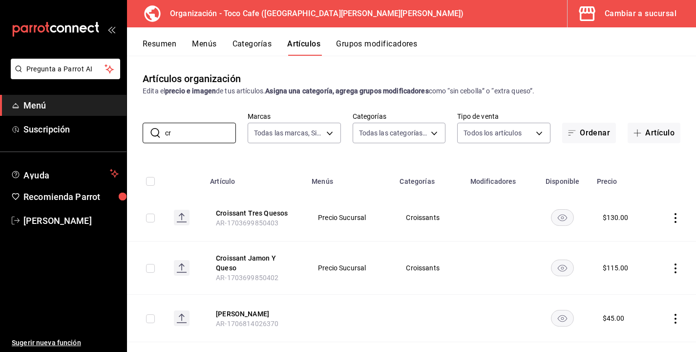
type input "c"
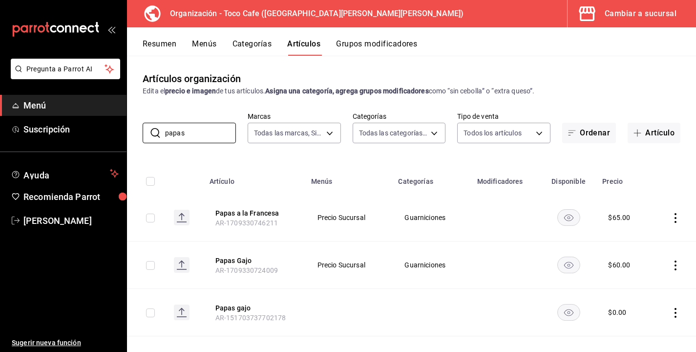
type input "papas"
click at [657, 177] on th at bounding box center [673, 178] width 45 height 31
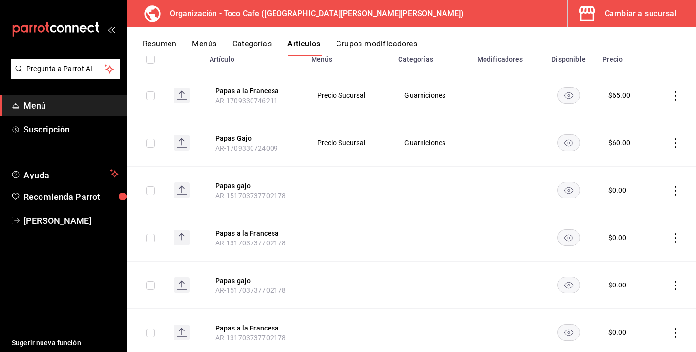
scroll to position [150, 0]
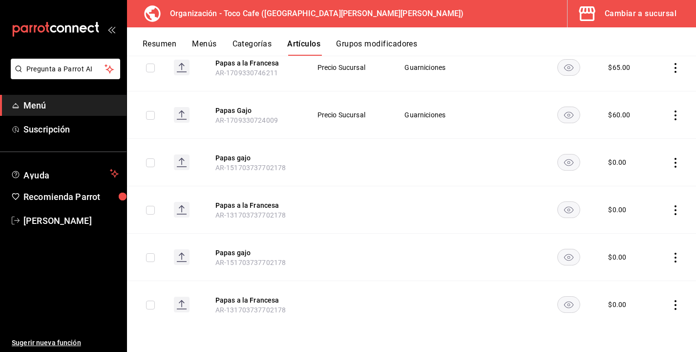
click at [502, 40] on div "Resumen Menús Categorías Artículos Grupos modificadores" at bounding box center [420, 47] width 554 height 17
